Goal: Task Accomplishment & Management: Manage account settings

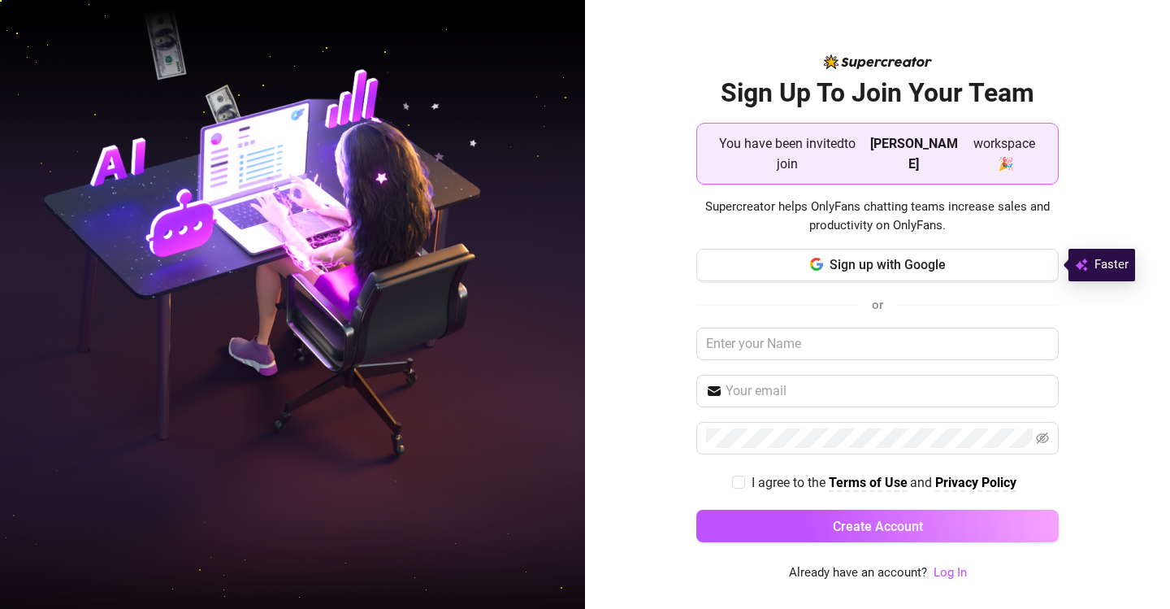
click at [621, 236] on div "Sign Up To Join Your Team You have been invited to join [PERSON_NAME] workspace…" at bounding box center [877, 304] width 585 height 609
click at [762, 339] on input "text" at bounding box center [878, 344] width 363 height 33
type input "delacroce"
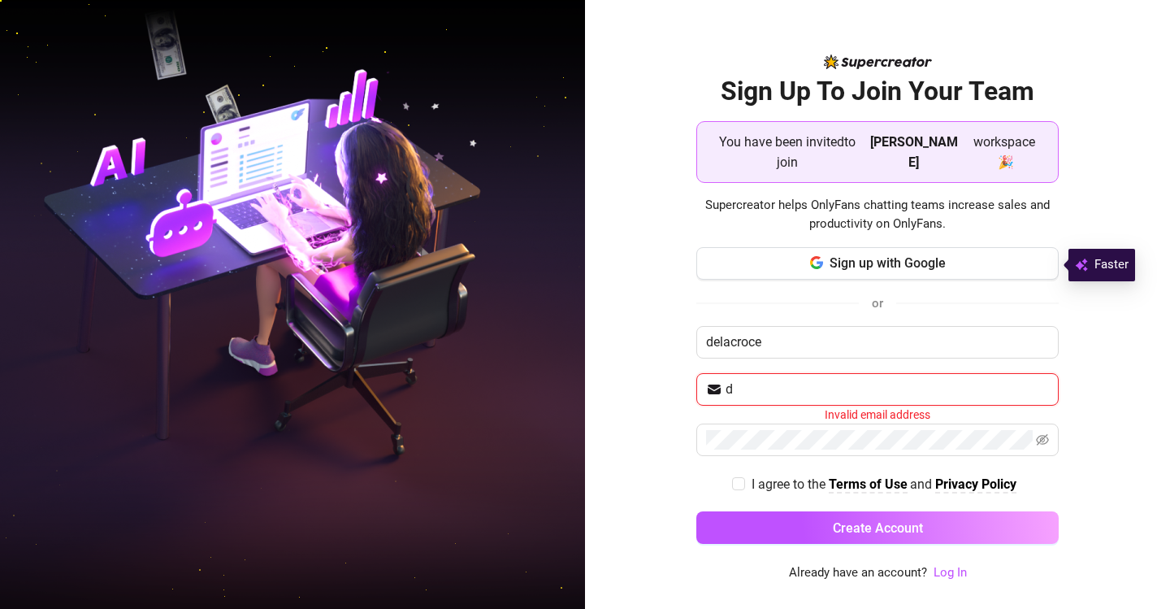
type input "[EMAIL_ADDRESS][DOMAIN_NAME]"
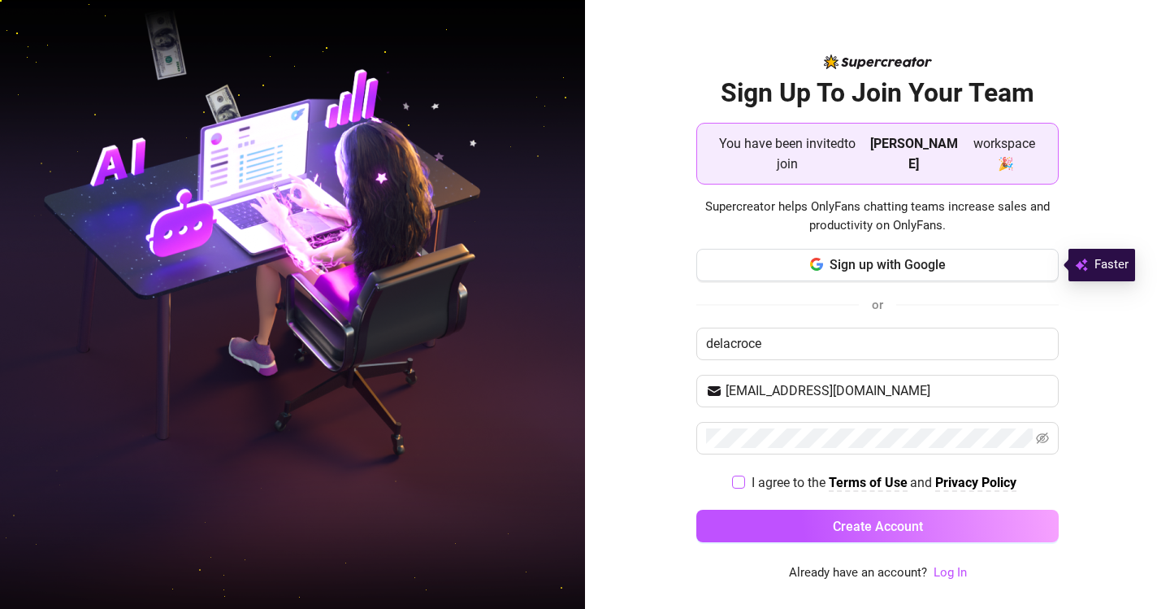
click at [742, 483] on input "I agree to the Terms of Use and Privacy Policy" at bounding box center [737, 480] width 11 height 11
checkbox input "true"
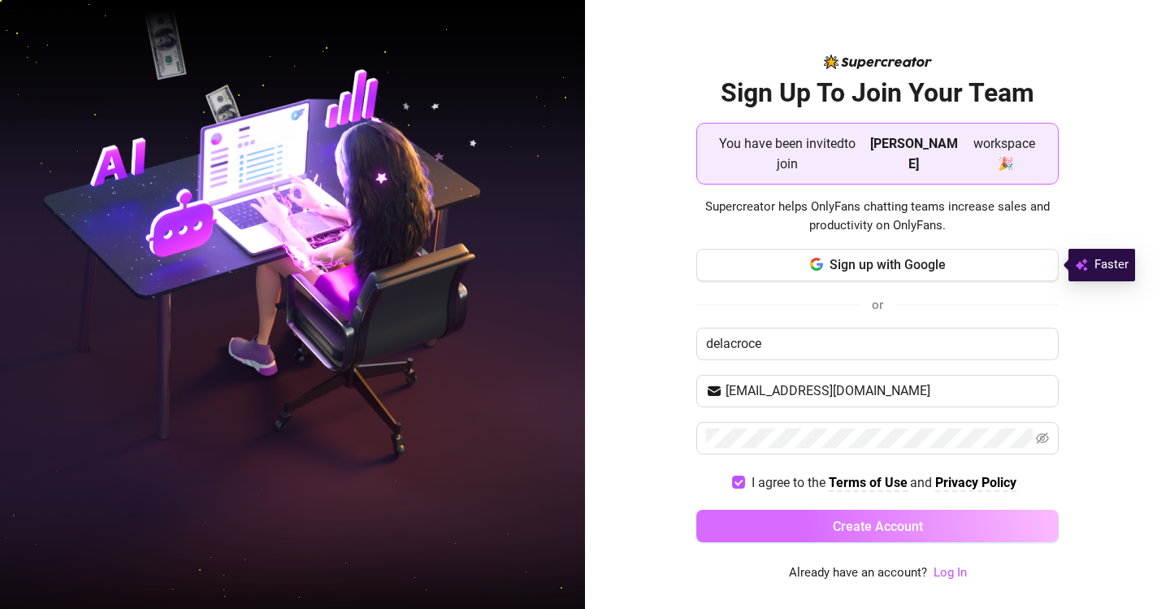
click at [779, 525] on button "Create Account" at bounding box center [878, 526] width 363 height 33
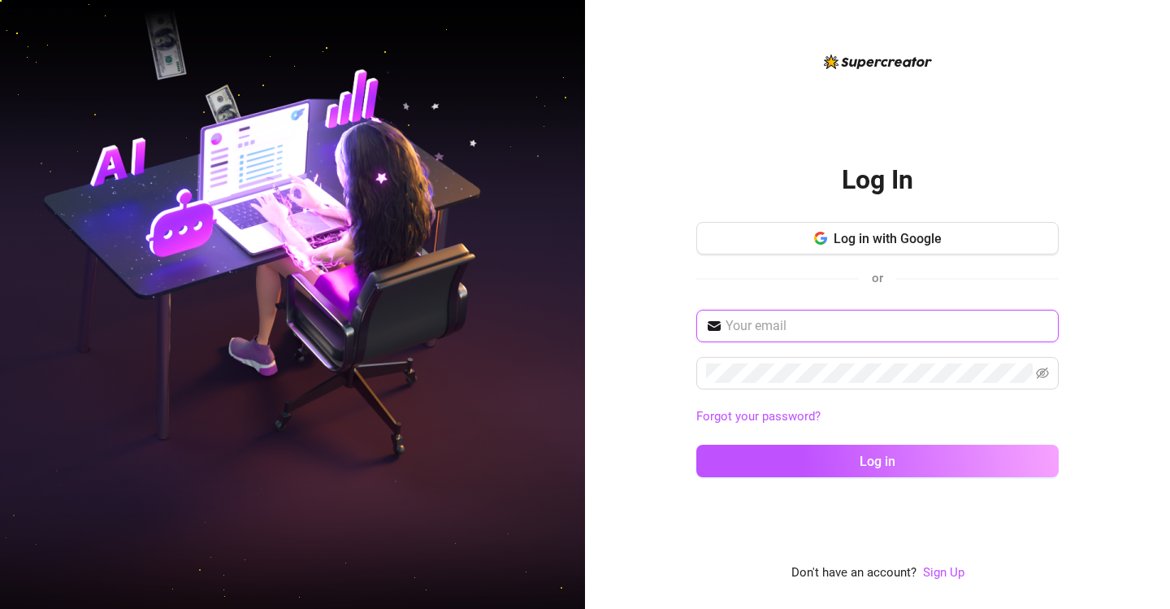
click at [765, 332] on input "text" at bounding box center [887, 326] width 323 height 20
type input "[EMAIL_ADDRESS][DOMAIN_NAME]"
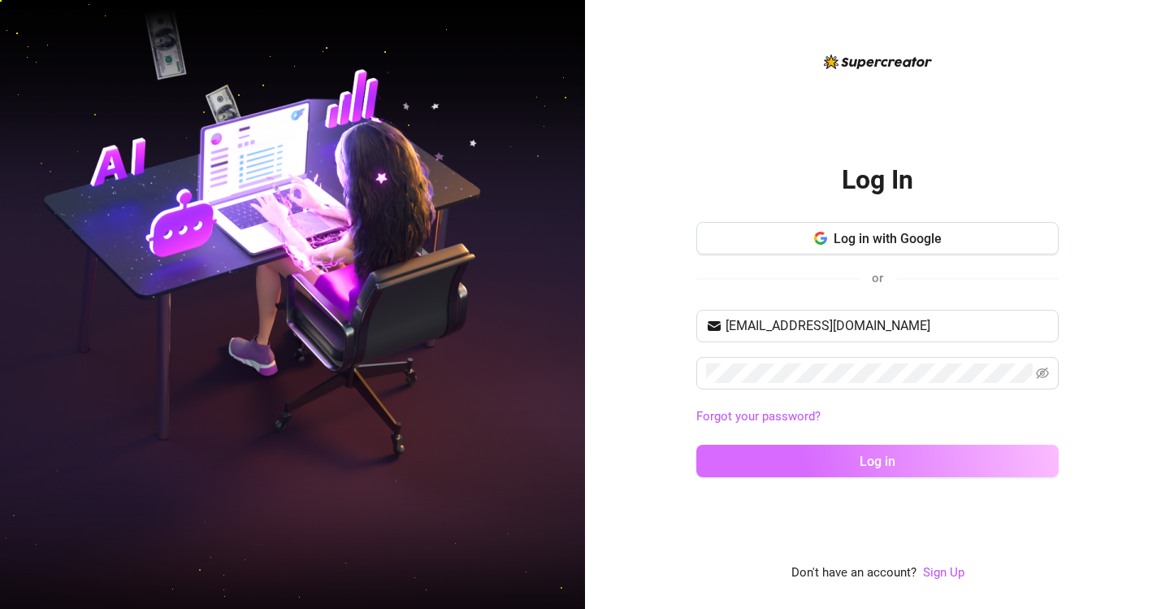
click at [844, 466] on button "Log in" at bounding box center [878, 461] width 363 height 33
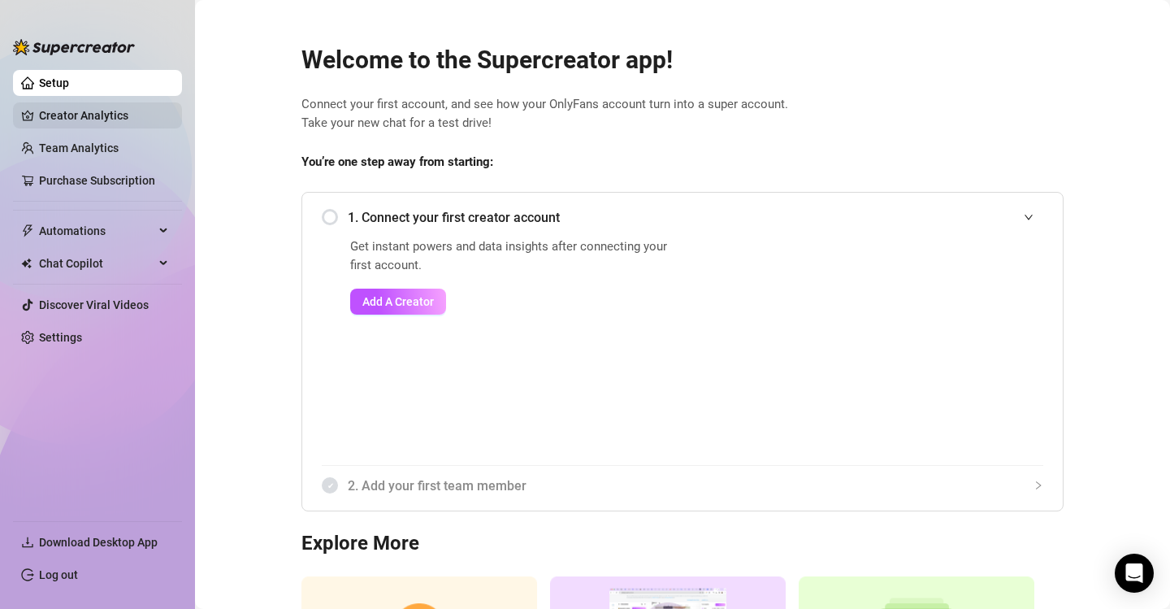
click at [105, 113] on link "Creator Analytics" at bounding box center [104, 115] width 130 height 26
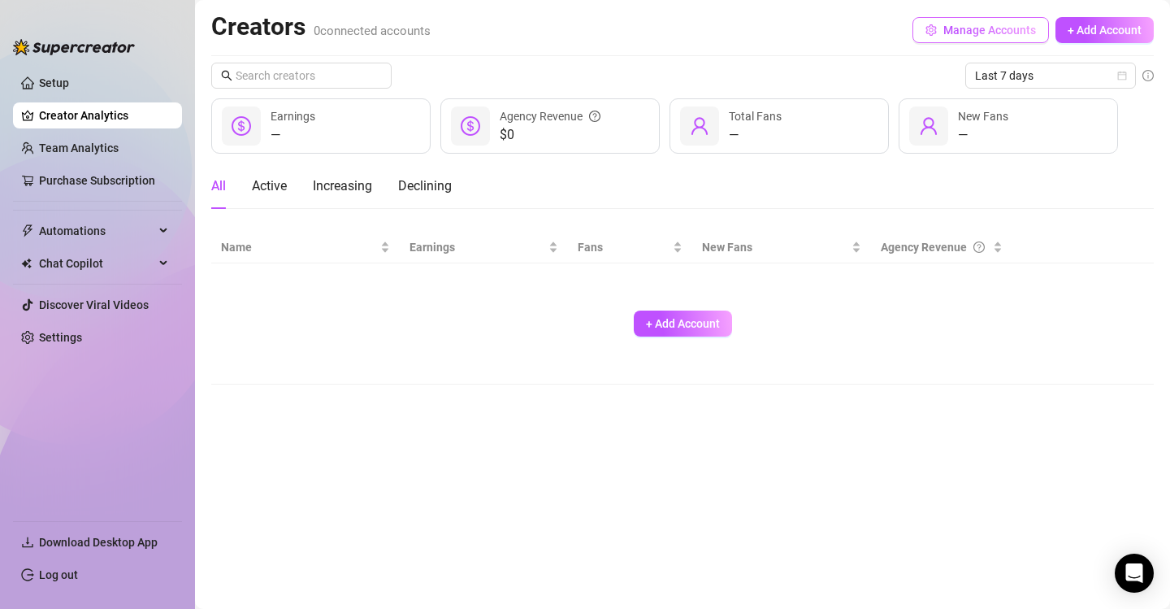
click at [952, 35] on span "Manage Accounts" at bounding box center [990, 30] width 93 height 13
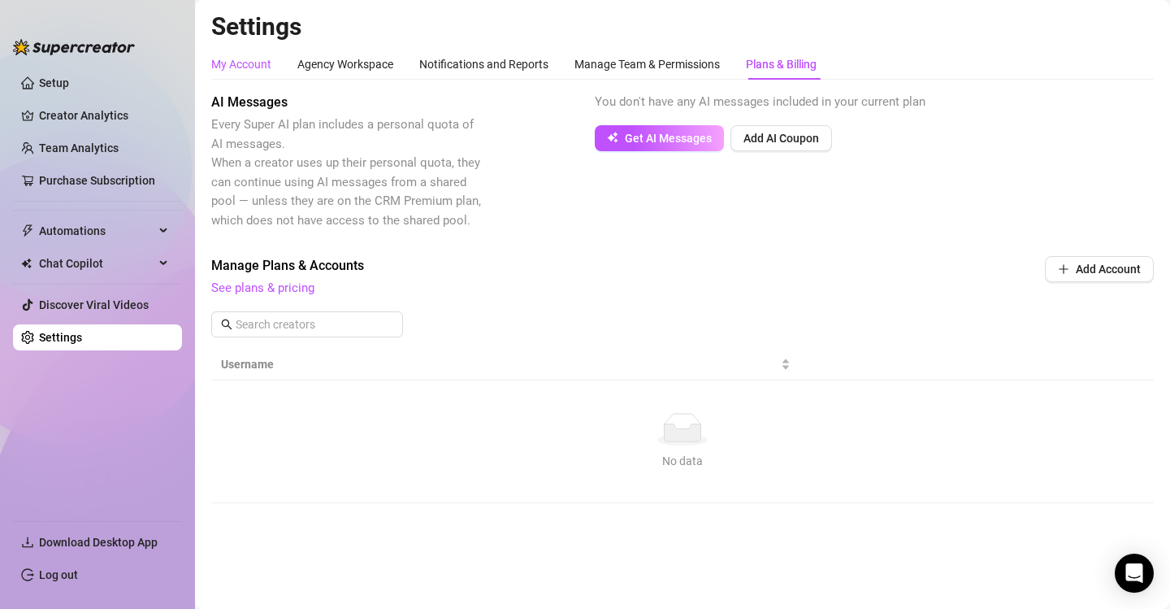
click at [240, 59] on div "My Account" at bounding box center [241, 64] width 60 height 18
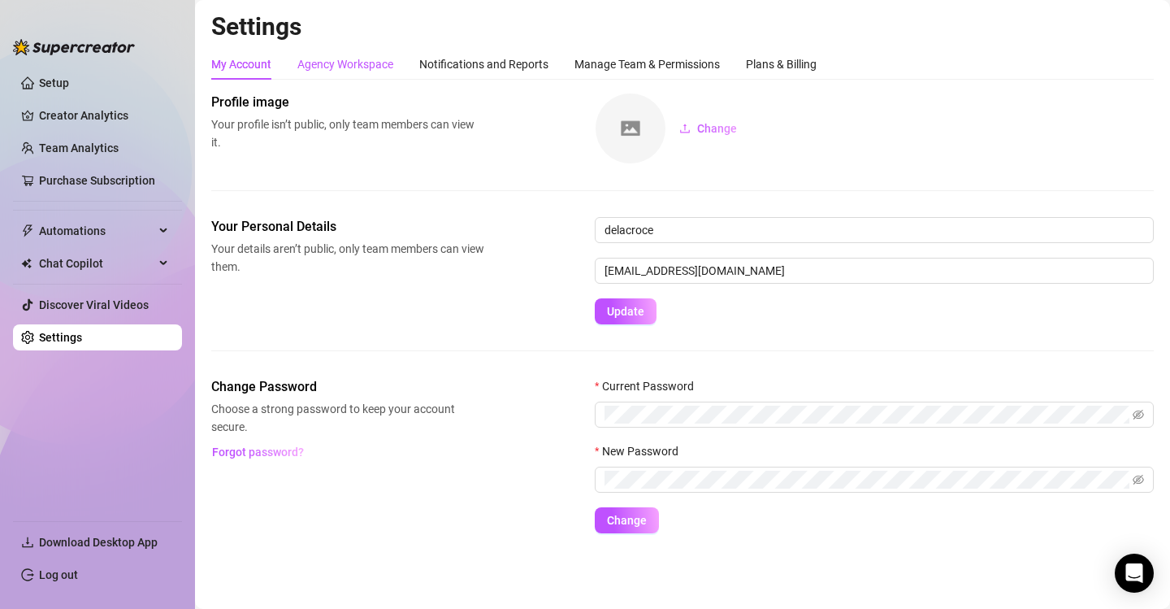
click at [330, 68] on div "Agency Workspace" at bounding box center [345, 64] width 96 height 18
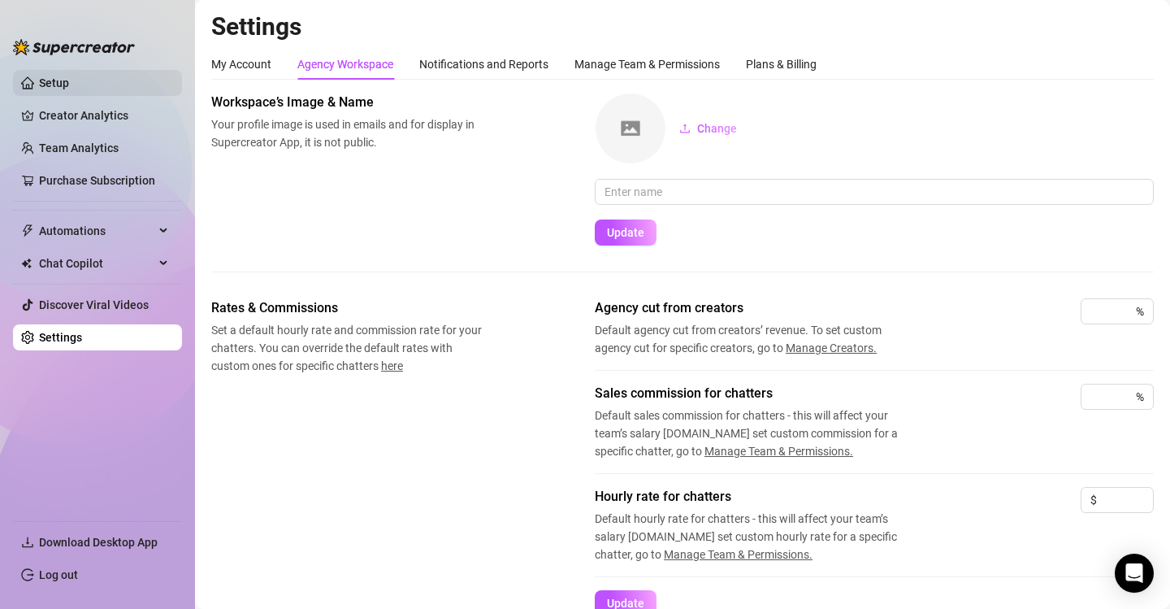
click at [63, 81] on link "Setup" at bounding box center [54, 82] width 30 height 13
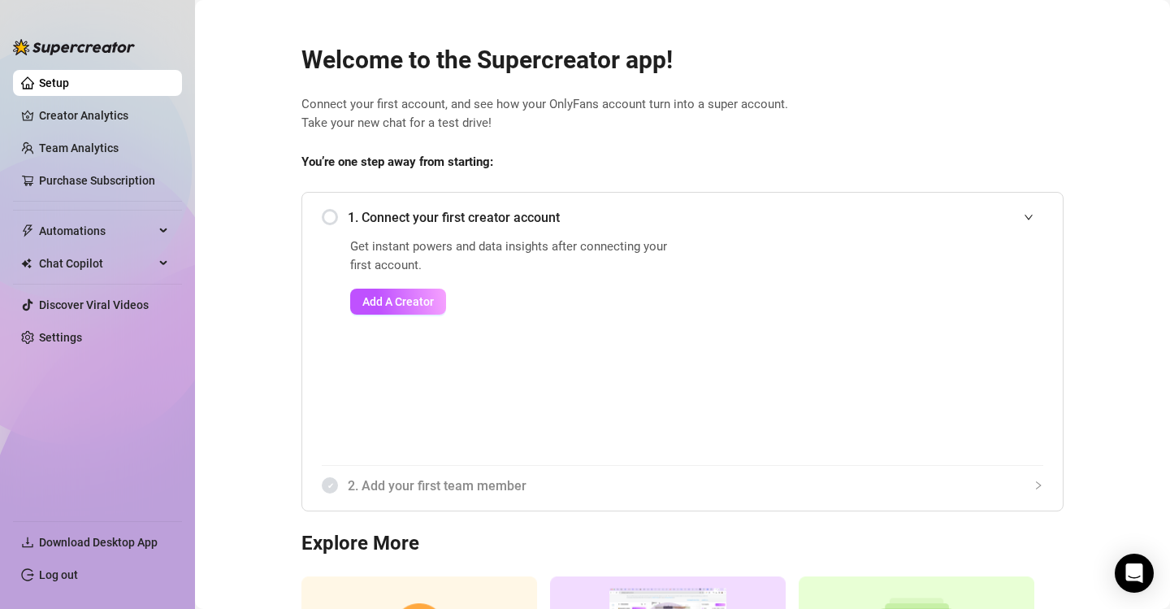
scroll to position [185, 0]
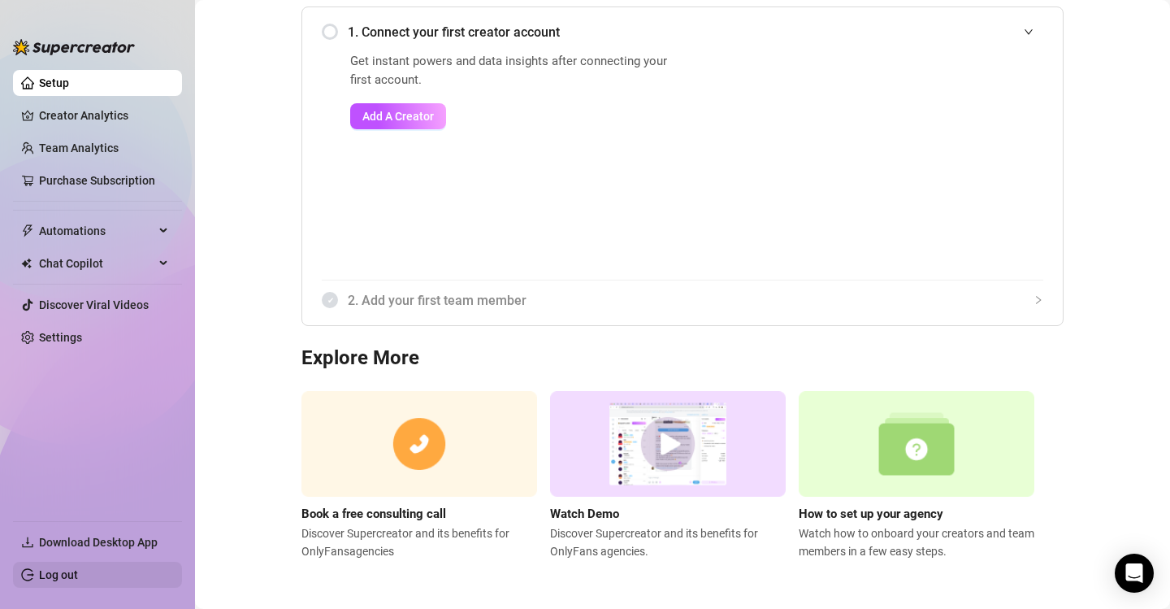
click at [59, 570] on link "Log out" at bounding box center [58, 574] width 39 height 13
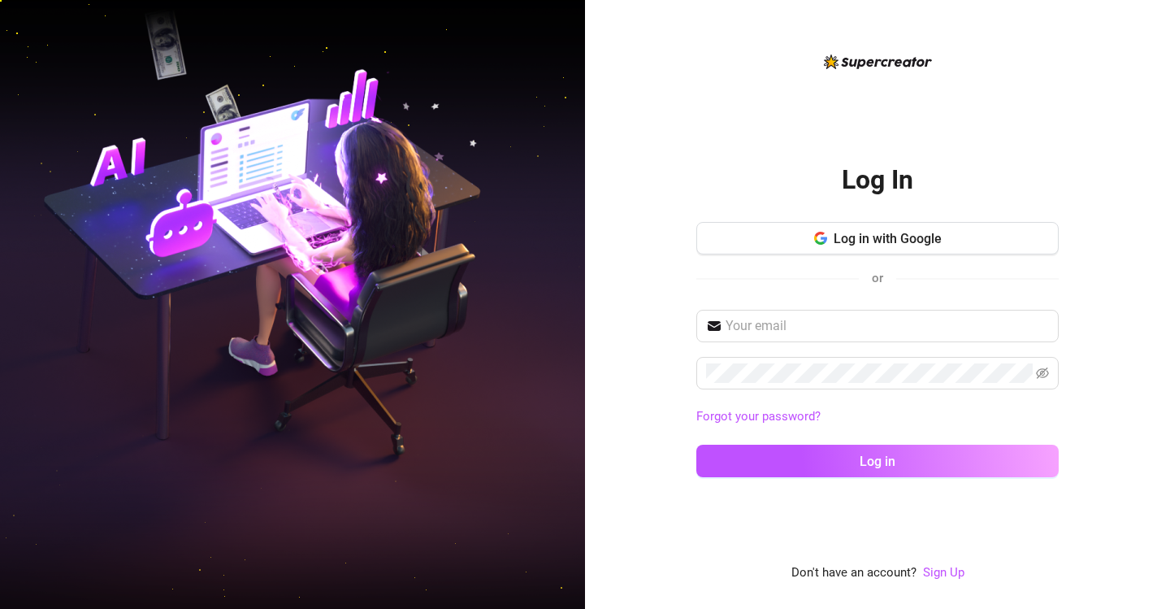
click at [321, 293] on img at bounding box center [292, 304] width 585 height 734
click at [775, 318] on input "text" at bounding box center [887, 326] width 323 height 20
click at [695, 50] on div "Log In Log in with Google or Forgot your password? Log in Don't have an account…" at bounding box center [877, 304] width 585 height 609
